Goal: Information Seeking & Learning: Check status

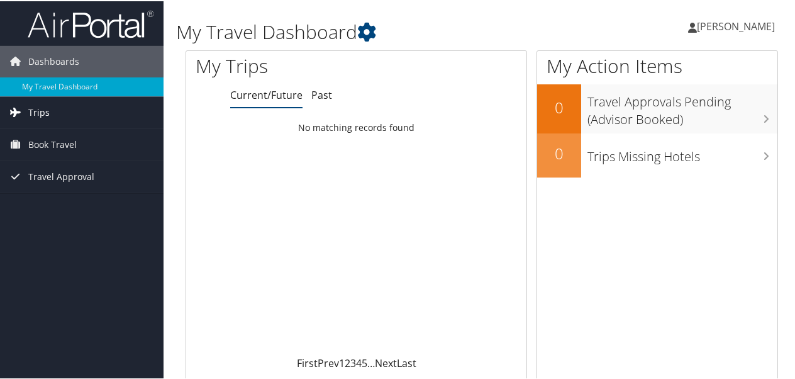
click at [49, 112] on link "Trips" at bounding box center [82, 111] width 164 height 31
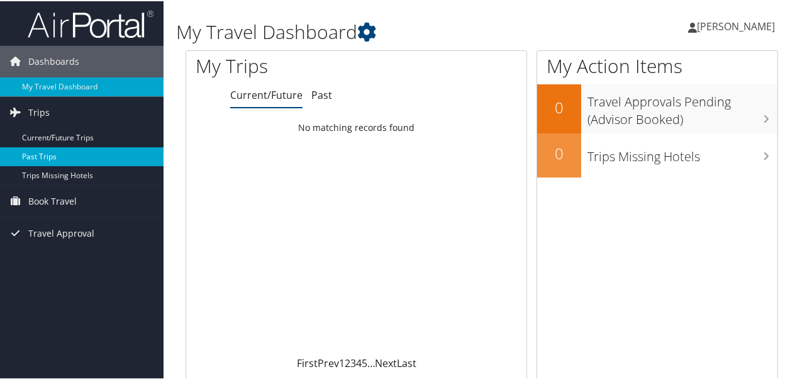
click at [44, 153] on link "Past Trips" at bounding box center [82, 155] width 164 height 19
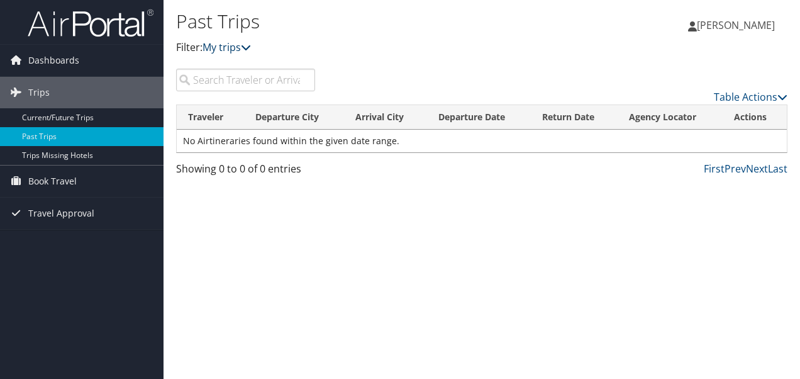
click at [248, 47] on icon at bounding box center [246, 47] width 10 height 10
click at [230, 48] on link "My trips" at bounding box center [227, 47] width 48 height 14
click at [60, 218] on span "Travel Approval" at bounding box center [61, 213] width 66 height 31
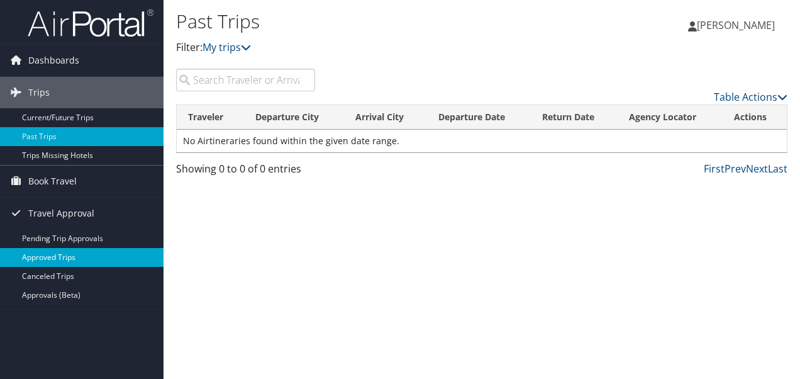
click at [48, 262] on link "Approved Trips" at bounding box center [82, 257] width 164 height 19
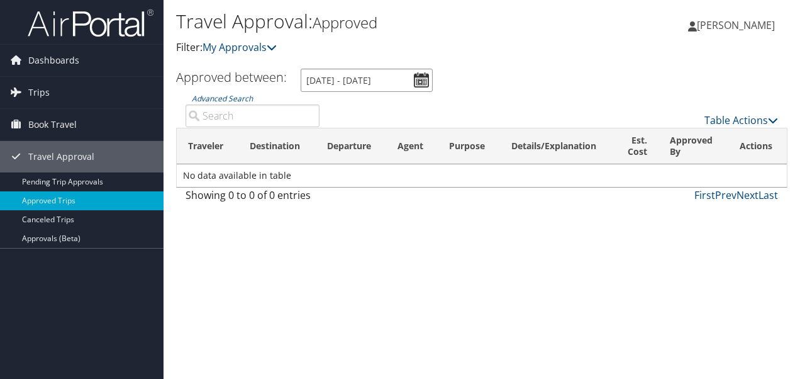
click at [426, 81] on input "8/9/2025 - 9/9/2025" at bounding box center [367, 80] width 132 height 23
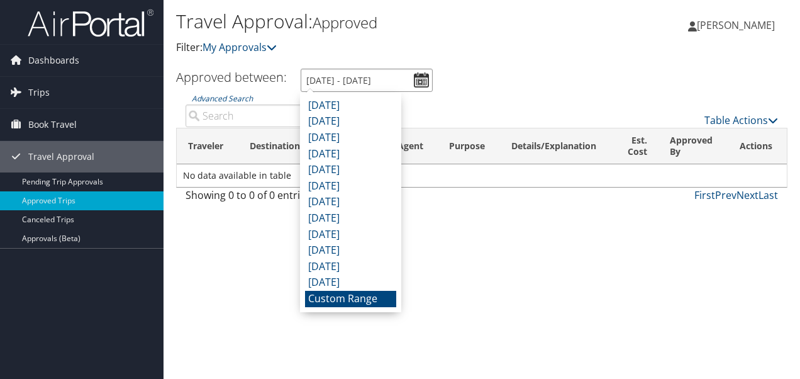
click at [380, 79] on input "8/9/2025 - 9/9/2025" at bounding box center [367, 80] width 132 height 23
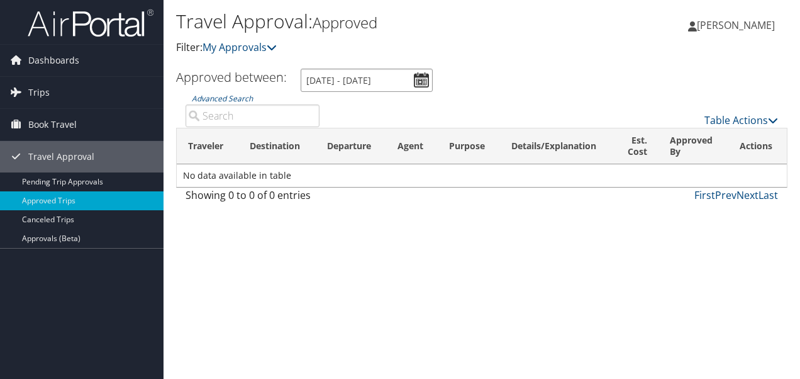
click at [354, 77] on input "8/9/2025 - 9/9/2025" at bounding box center [367, 80] width 132 height 23
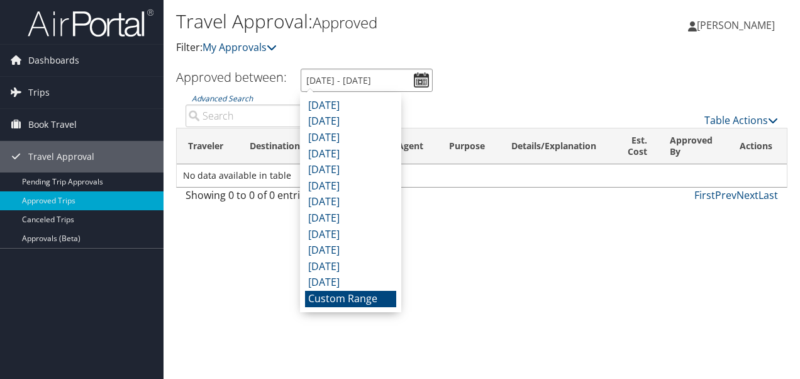
click at [337, 75] on input "8/9/2025 - 9/9/2025" at bounding box center [367, 80] width 132 height 23
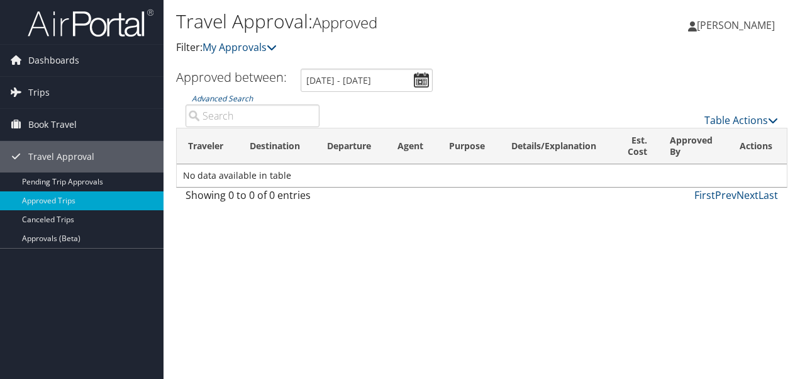
drag, startPoint x: 512, startPoint y: 300, endPoint x: 506, endPoint y: 299, distance: 6.3
click at [504, 303] on div "Travel Approval: Approved Filter: My Approvals AMY SEVIN AMY SEVIN My Settings …" at bounding box center [482, 189] width 637 height 379
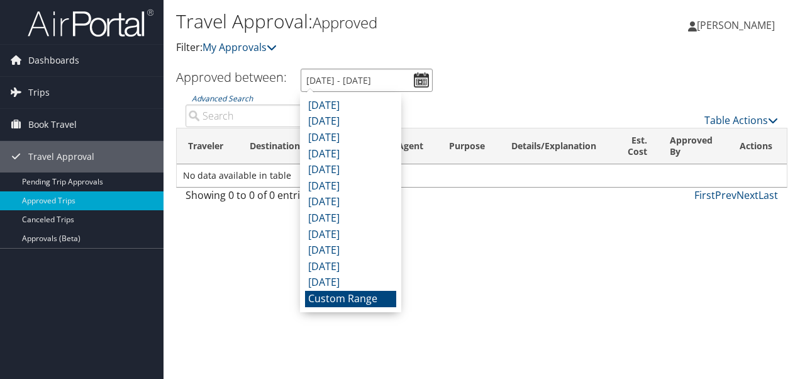
click at [421, 78] on input "8/9/2025 - 9/9/2025" at bounding box center [367, 80] width 132 height 23
click at [359, 302] on li "Custom Range" at bounding box center [350, 299] width 91 height 16
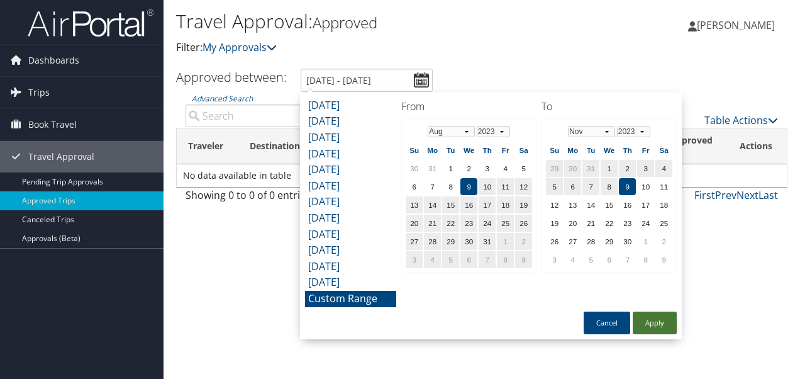
click at [654, 323] on button "Apply" at bounding box center [655, 322] width 44 height 23
click at [388, 82] on input "8/9/2023 - 11/9/2023" at bounding box center [367, 80] width 132 height 23
click at [337, 81] on input "8/9/2023 - 11/9/2023" at bounding box center [367, 80] width 132 height 23
click at [652, 315] on button "Apply" at bounding box center [655, 322] width 44 height 23
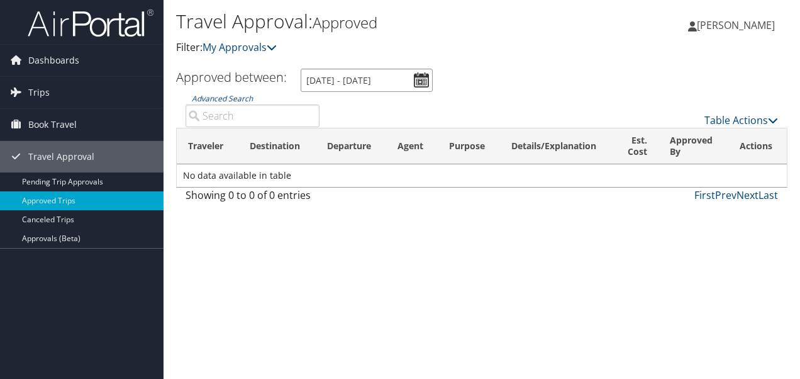
click at [386, 82] on input "8/9/2022 - 11/9/2022" at bounding box center [367, 80] width 132 height 23
click at [337, 82] on input "8/9/2022 - 11/9/2022" at bounding box center [367, 80] width 132 height 23
click at [366, 81] on input "8/9/2022 - 11/9/2022" at bounding box center [367, 80] width 132 height 23
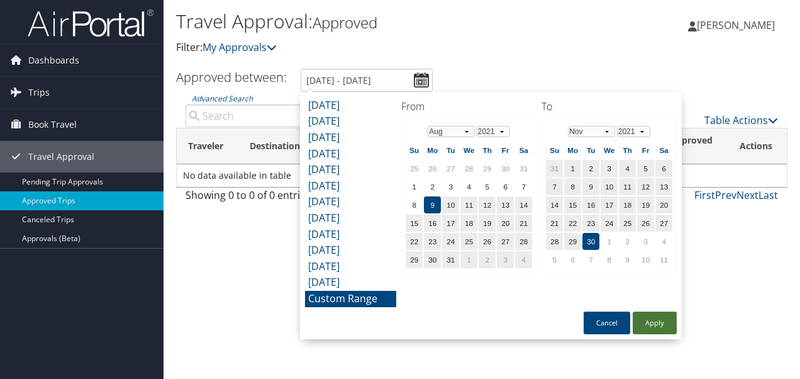
click at [659, 322] on button "Apply" at bounding box center [655, 322] width 44 height 23
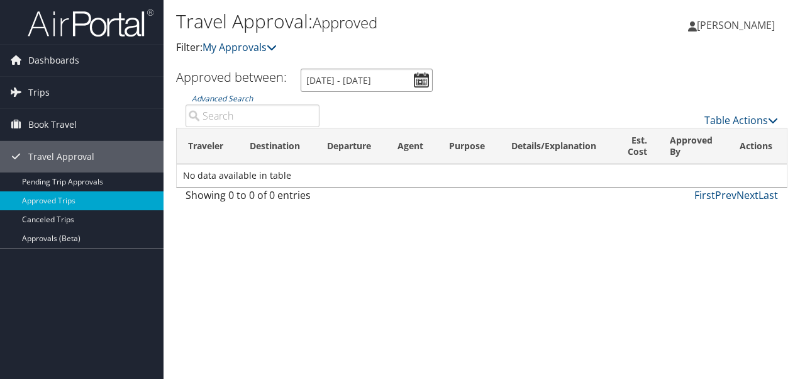
click at [395, 81] on input "8/9/2021 - 11/30/2021" at bounding box center [367, 80] width 132 height 23
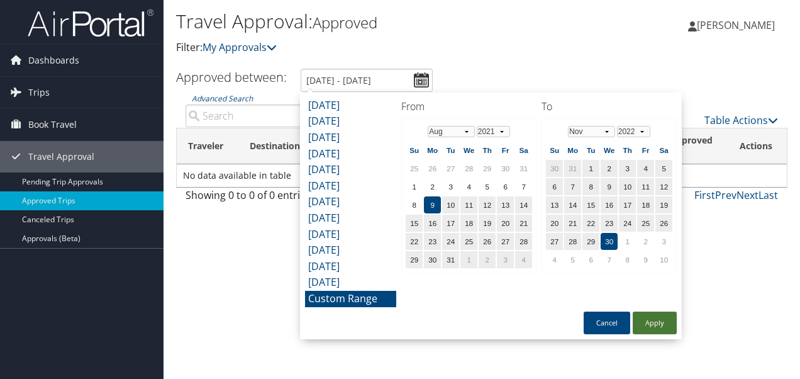
click at [658, 320] on button "Apply" at bounding box center [655, 322] width 44 height 23
click at [337, 81] on input "8/9/2021 - 11/30/2022" at bounding box center [367, 80] width 132 height 23
click at [393, 80] on input "8/9/2021 - 11/30/2022" at bounding box center [367, 80] width 132 height 23
click at [355, 82] on input "8/9/2021 - 11/30/2022" at bounding box center [367, 80] width 132 height 23
click at [652, 326] on button "Apply" at bounding box center [655, 322] width 44 height 23
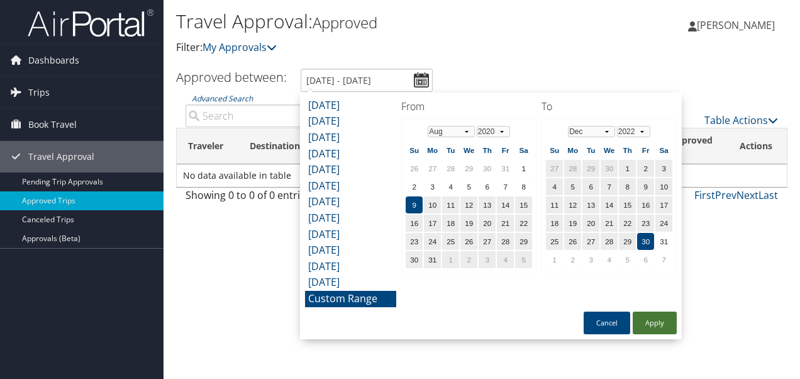
type input "8/9/2020 - 12/30/2022"
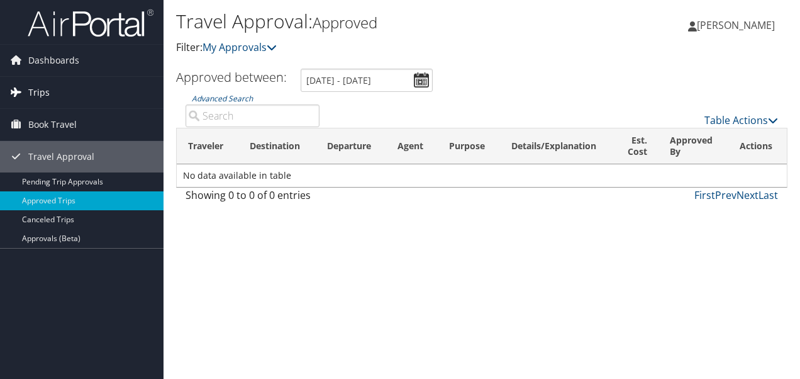
click at [40, 92] on span "Trips" at bounding box center [38, 92] width 21 height 31
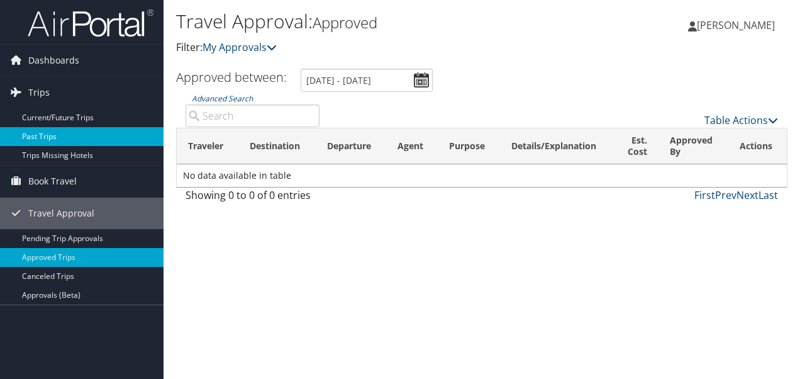
click at [39, 133] on link "Past Trips" at bounding box center [82, 136] width 164 height 19
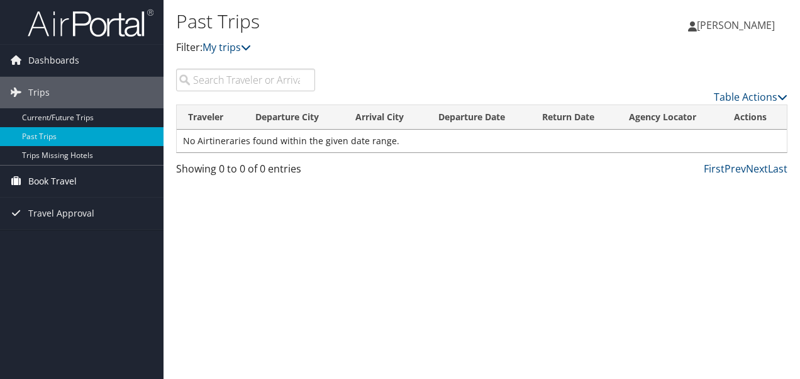
click at [39, 181] on span "Book Travel" at bounding box center [52, 180] width 48 height 31
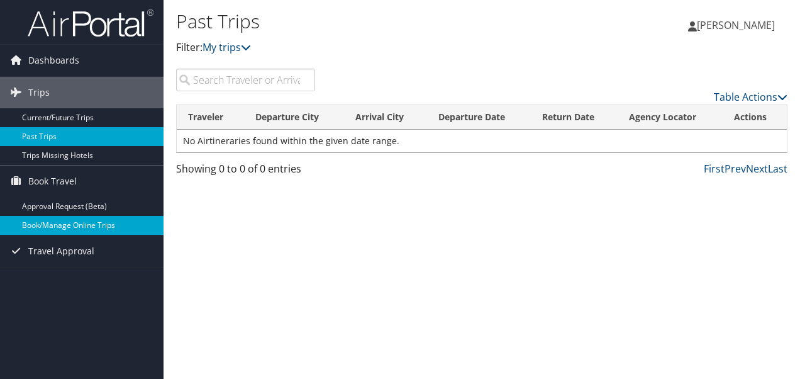
click at [57, 223] on link "Book/Manage Online Trips" at bounding box center [82, 225] width 164 height 19
